Goal: Navigation & Orientation: Understand site structure

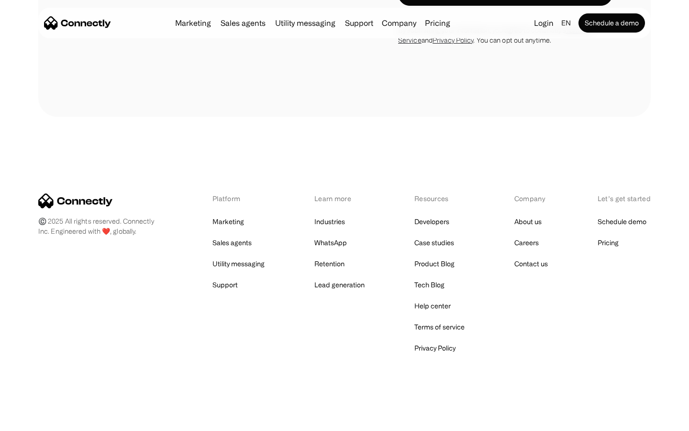
scroll to position [2523, 0]
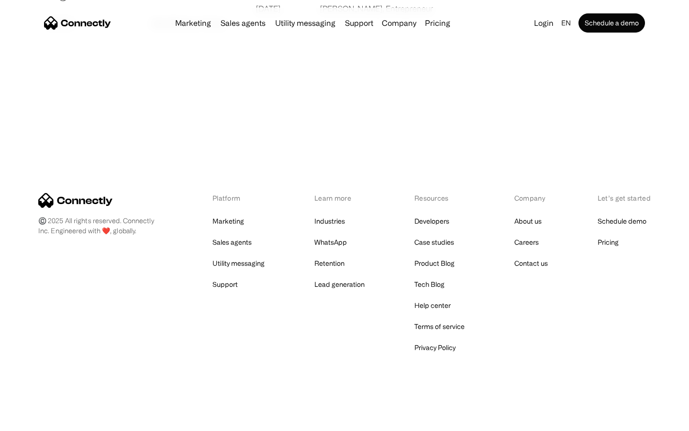
scroll to position [1839, 0]
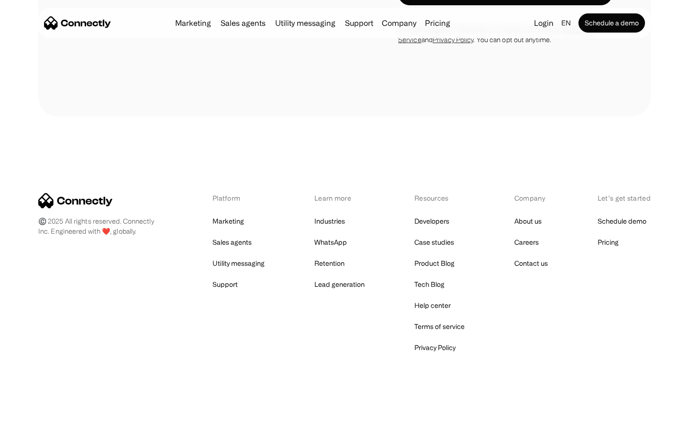
scroll to position [2924, 0]
